Goal: Download file/media

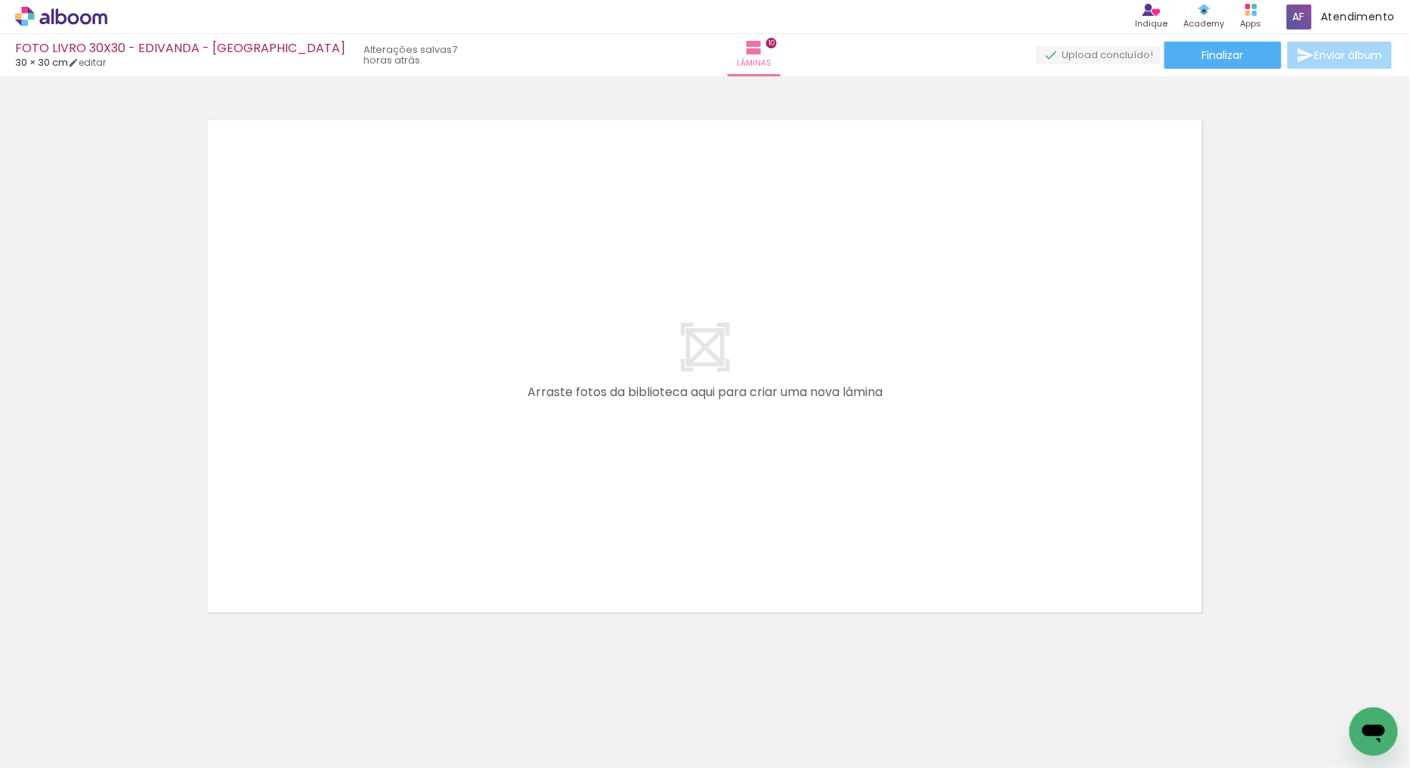
scroll to position [0, 3935]
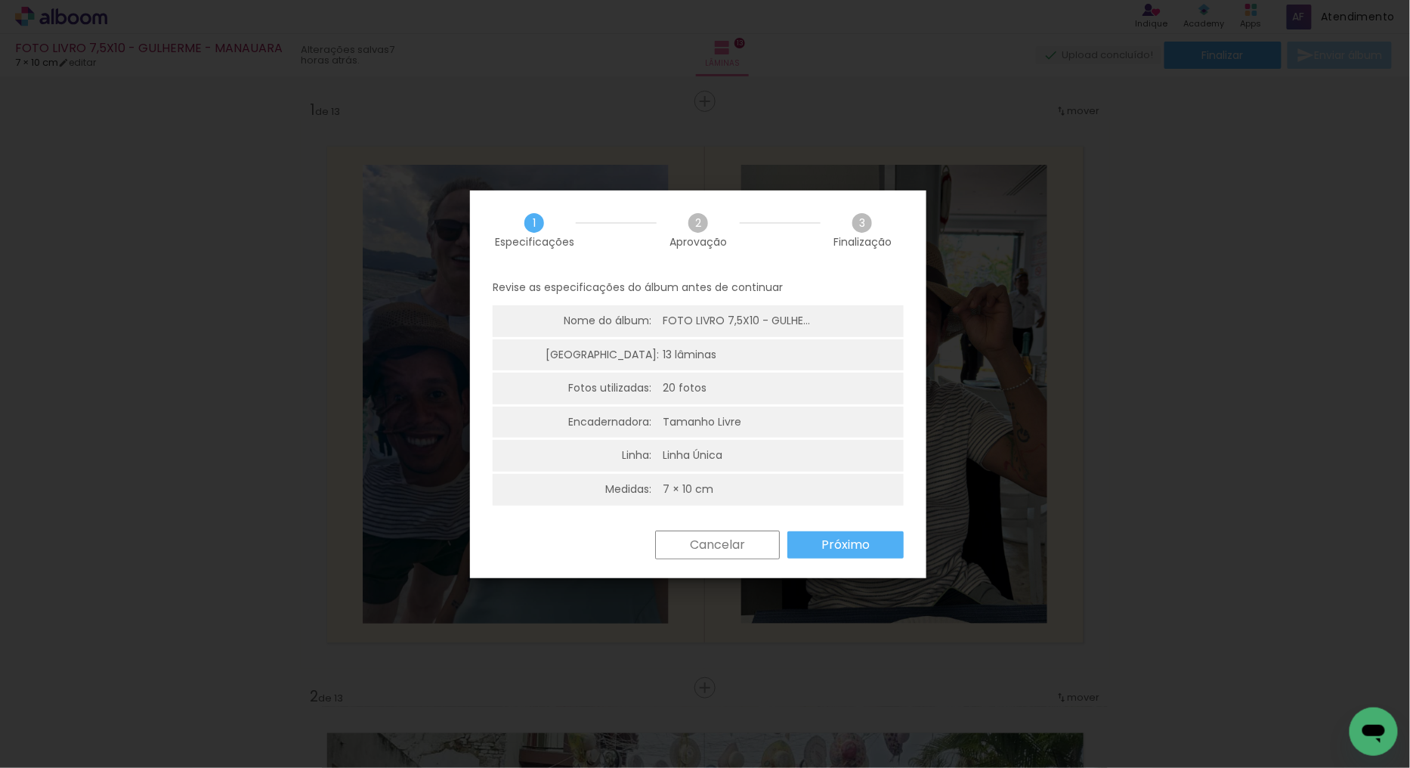
click at [0, 0] on slot "Próximo" at bounding box center [0, 0] width 0 height 0
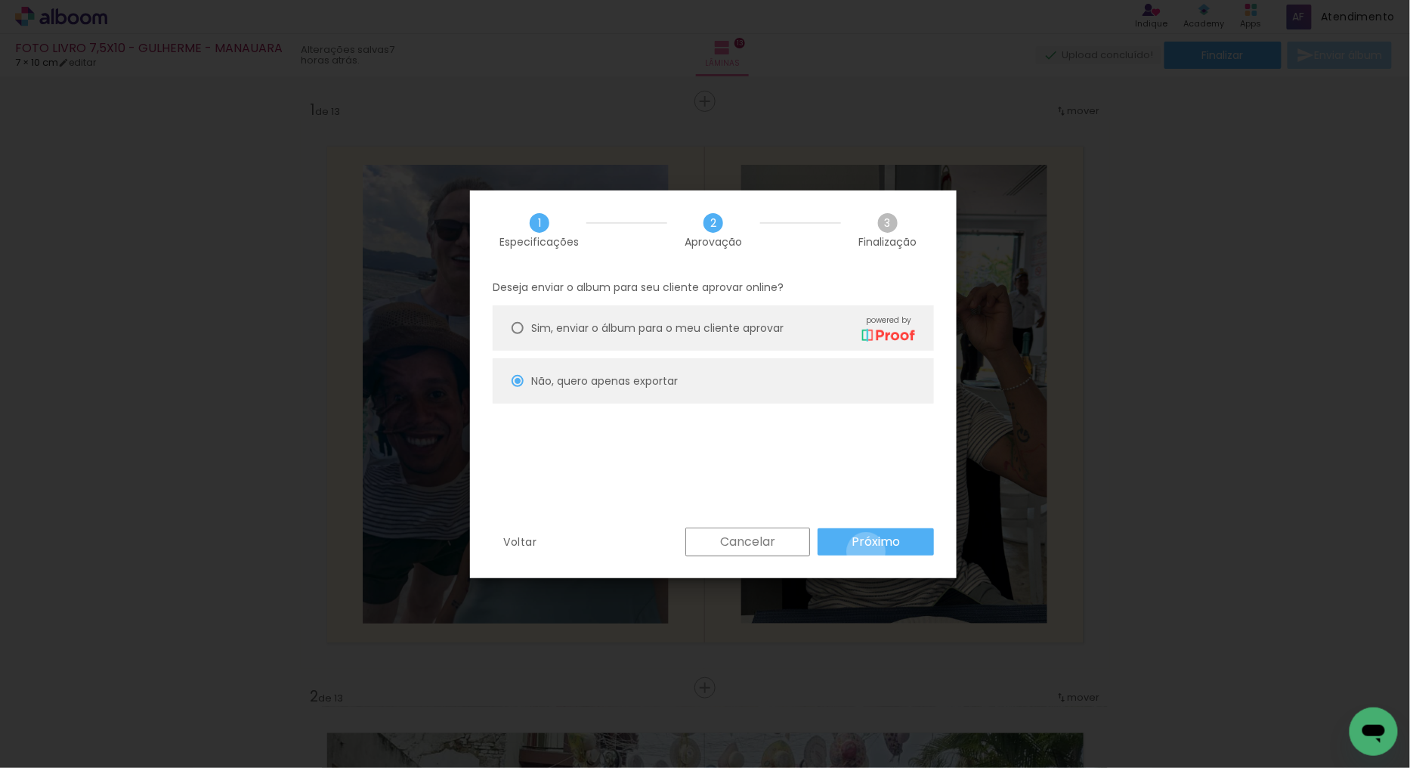
click at [867, 552] on paper-button "Próximo" at bounding box center [876, 541] width 116 height 27
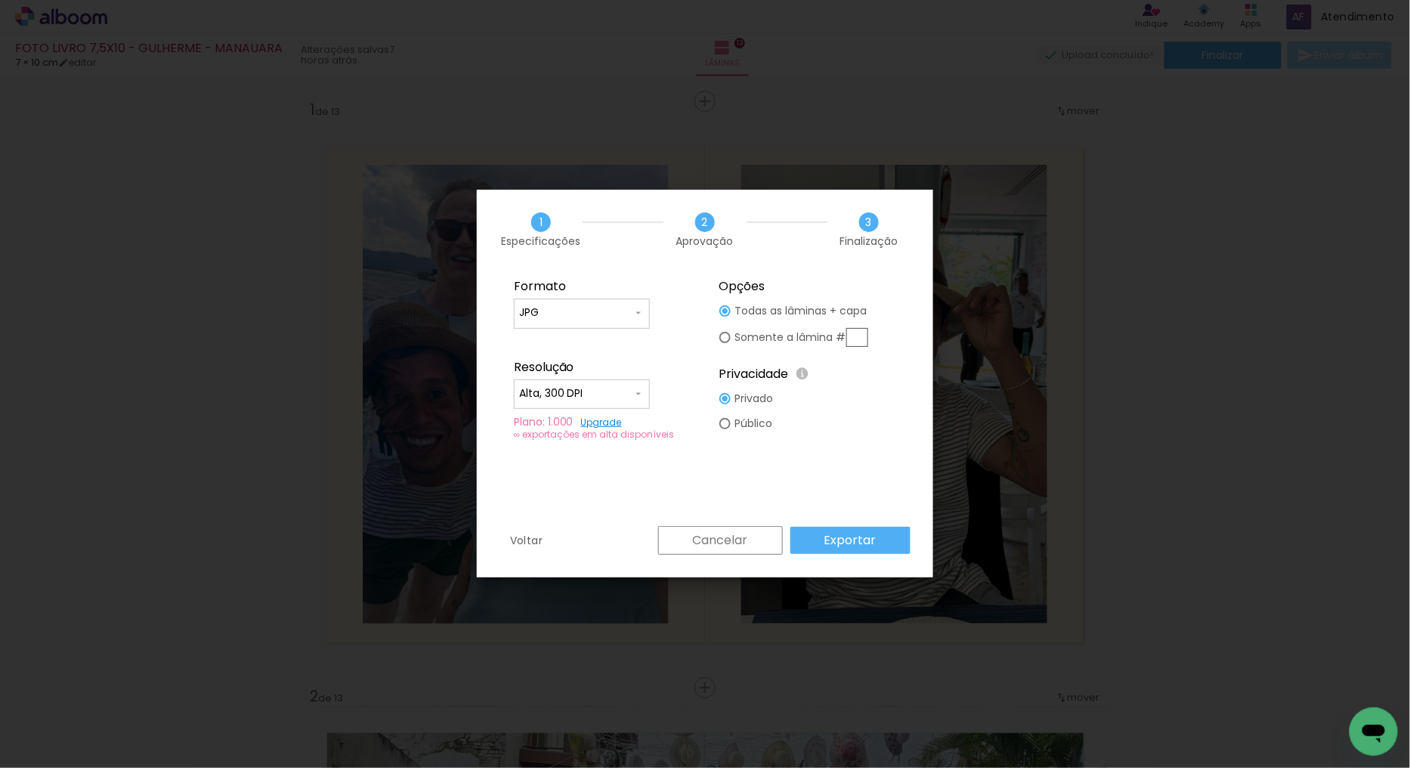
click at [0, 0] on slot "Exportar" at bounding box center [0, 0] width 0 height 0
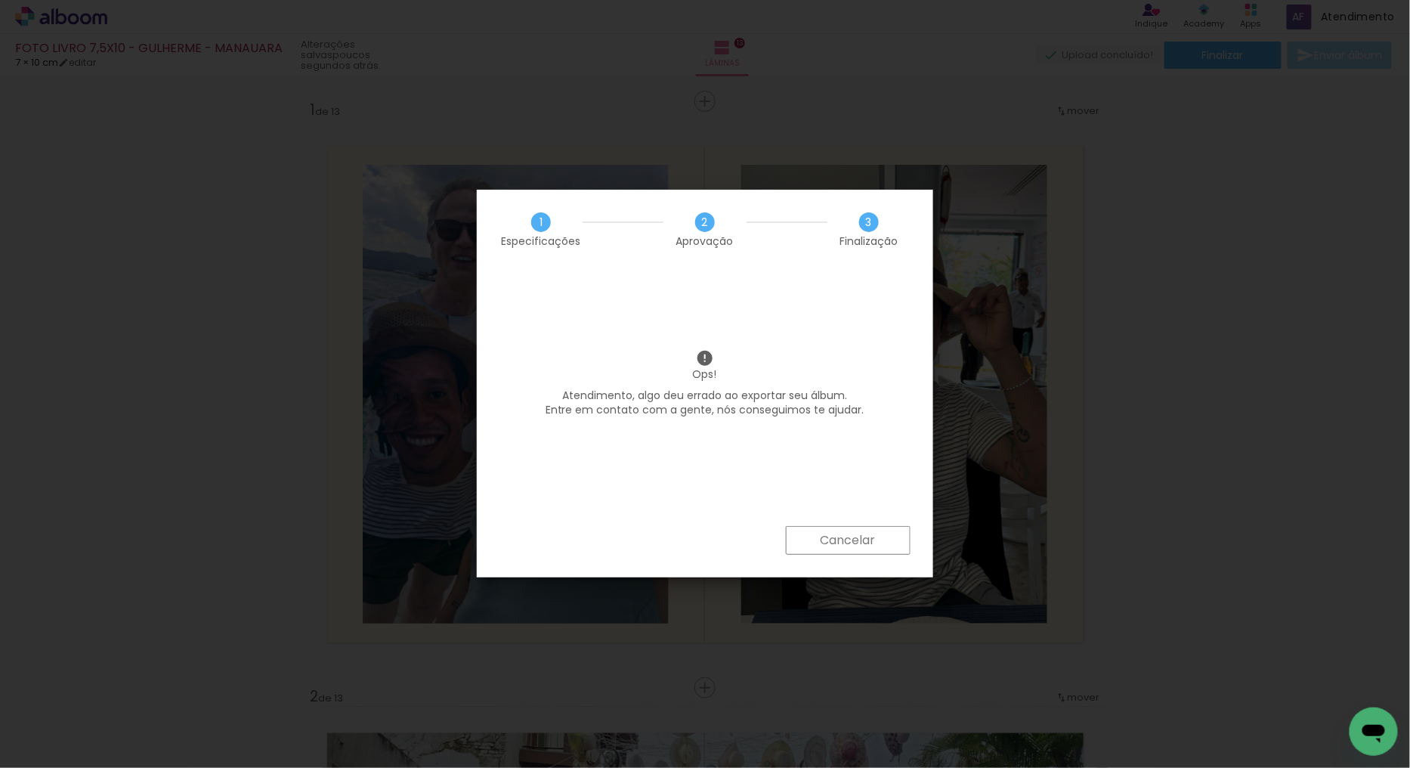
click at [0, 0] on slot "Cancelar" at bounding box center [0, 0] width 0 height 0
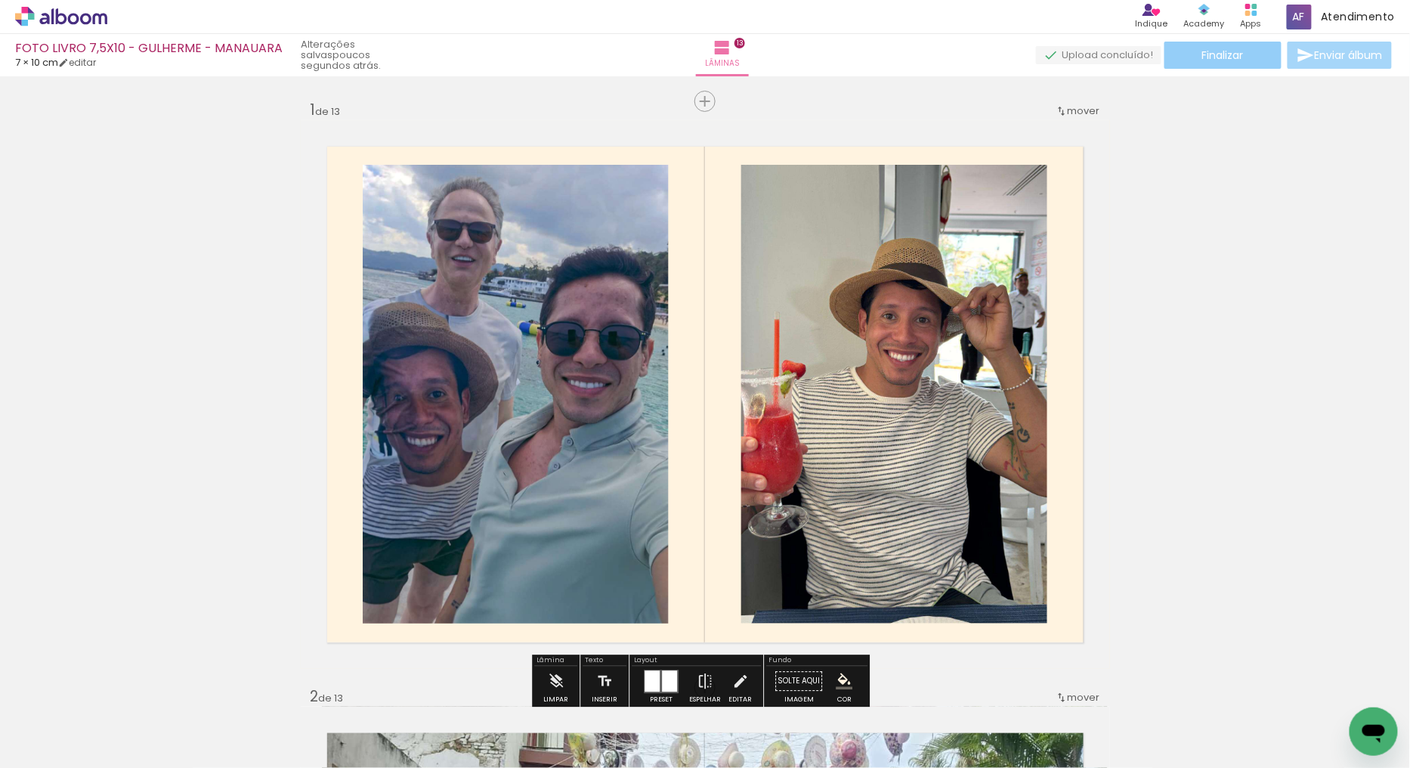
click at [1221, 57] on span "Finalizar" at bounding box center [1223, 55] width 42 height 11
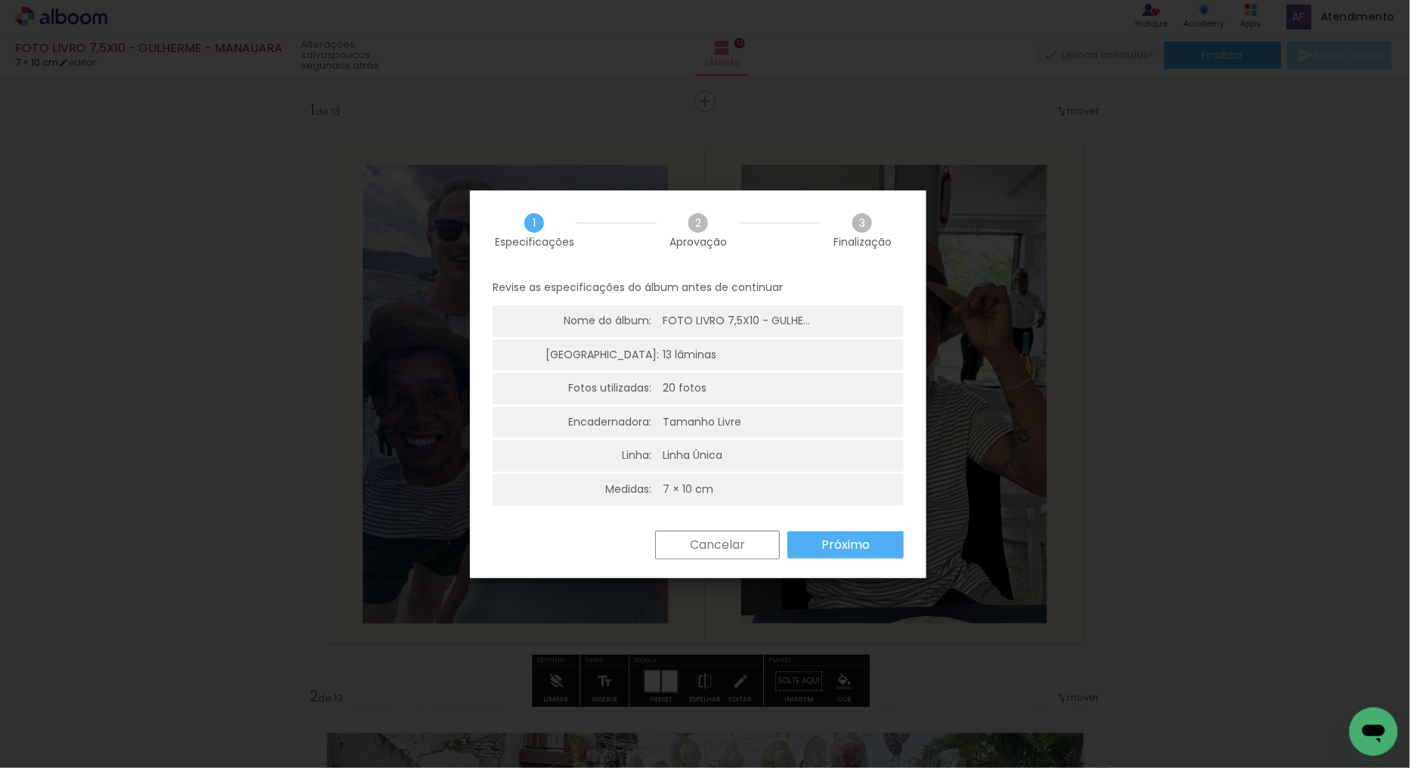
click at [0, 0] on slot "Próximo" at bounding box center [0, 0] width 0 height 0
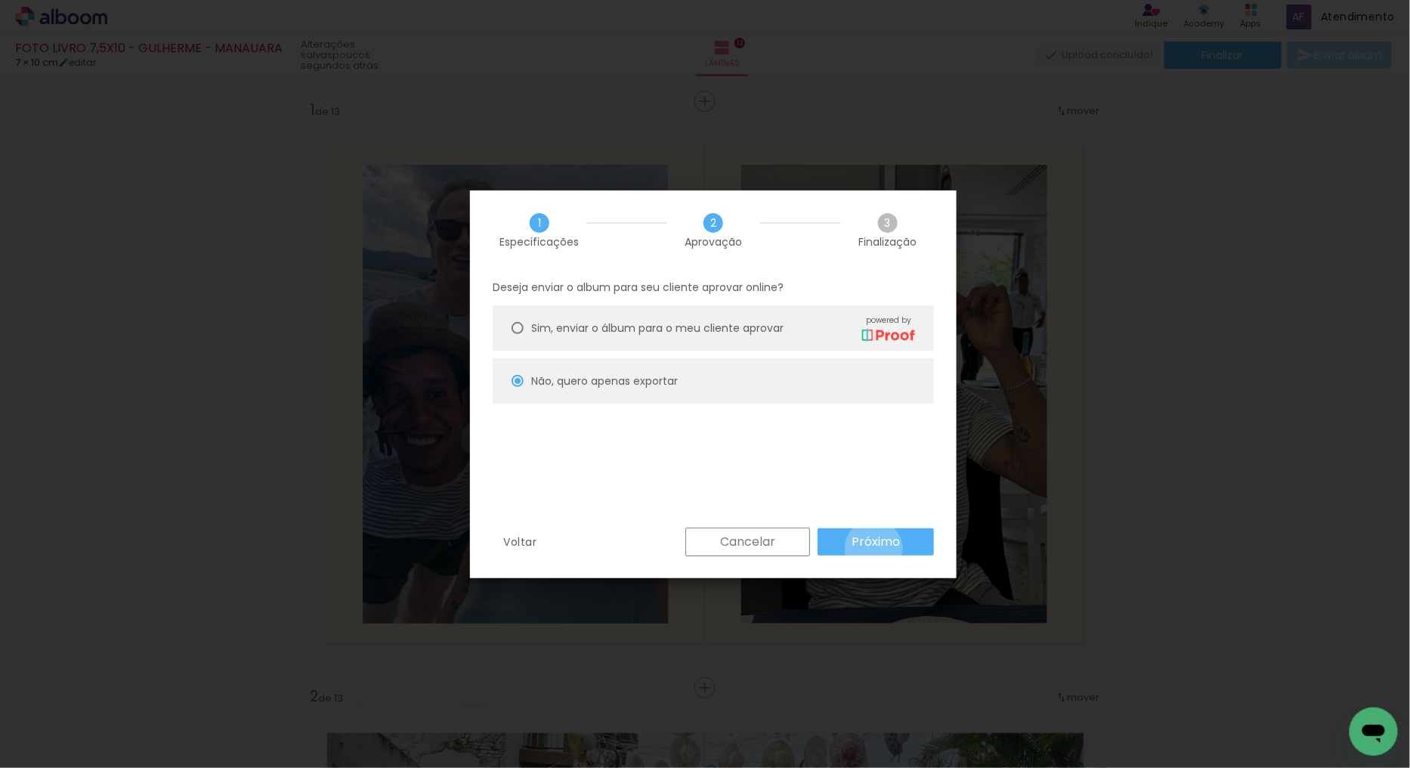
click at [0, 0] on slot "Próximo" at bounding box center [0, 0] width 0 height 0
type input "Alta, 300 DPI"
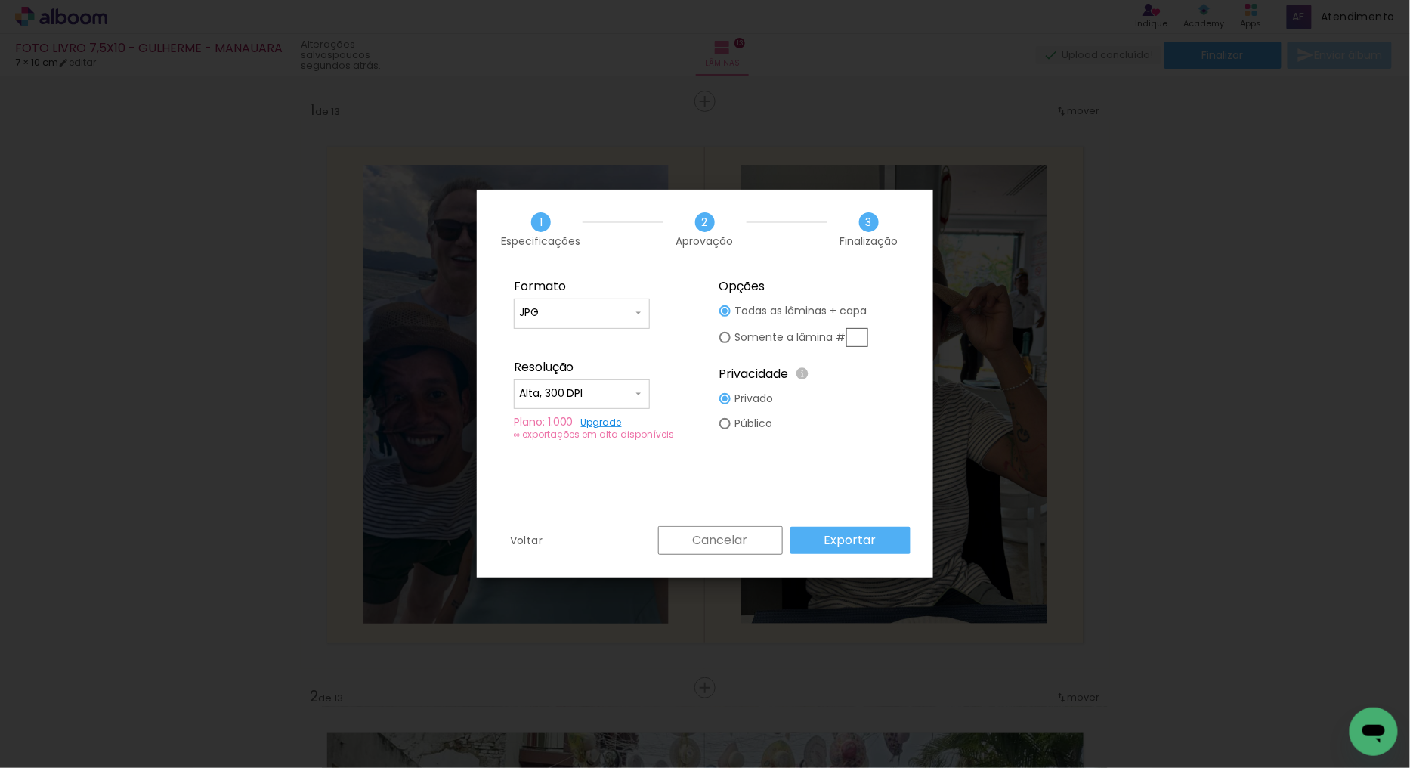
click at [874, 549] on paper-button "Exportar" at bounding box center [850, 540] width 120 height 27
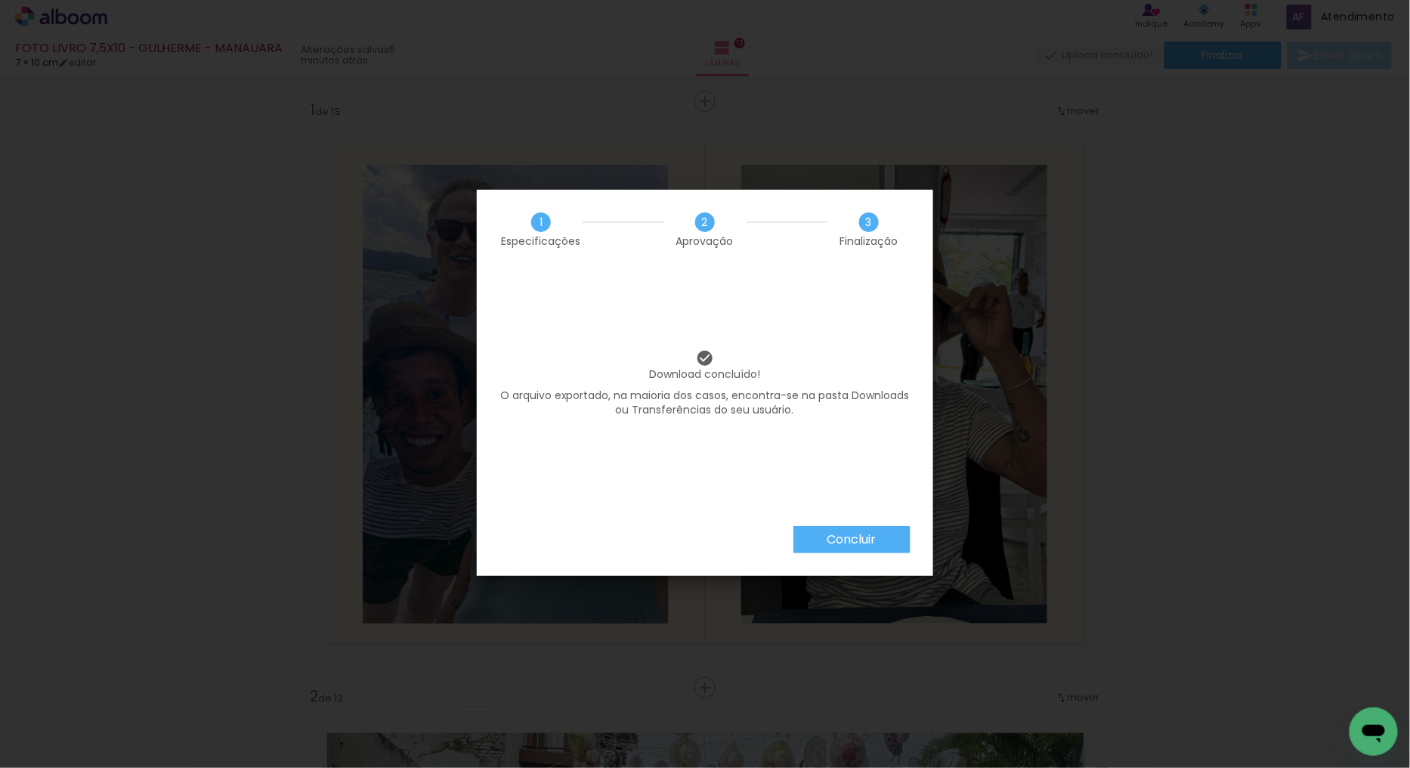
click at [896, 527] on paper-button "Concluir" at bounding box center [852, 539] width 117 height 27
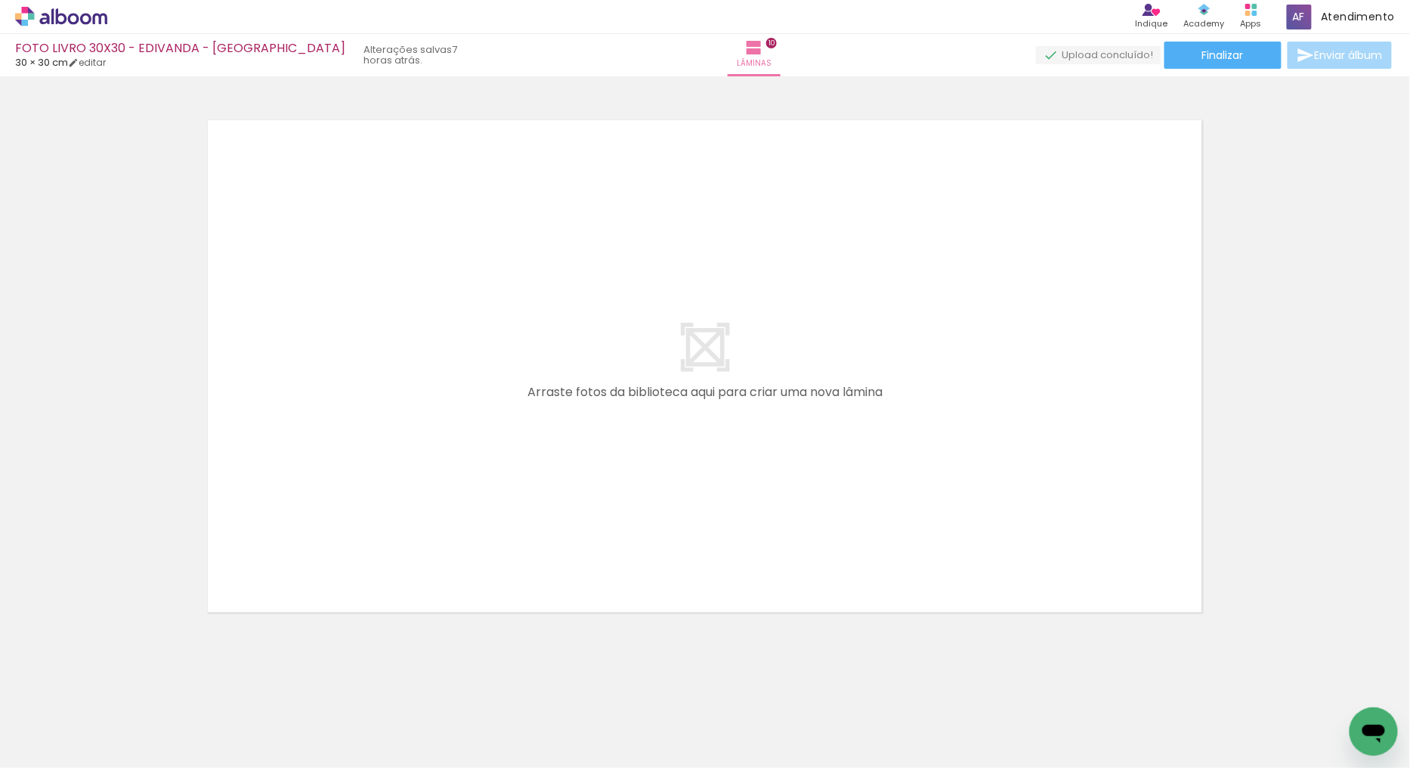
scroll to position [0, 3935]
